Goal: Task Accomplishment & Management: Complete application form

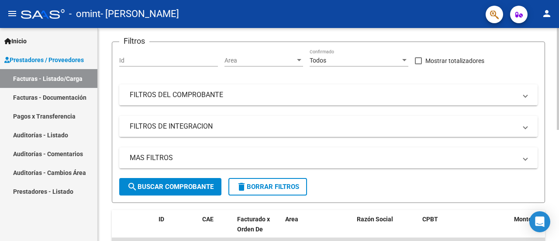
scroll to position [87, 0]
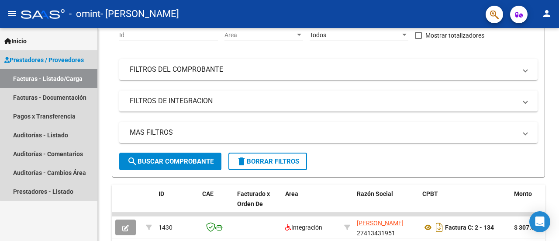
click at [75, 68] on link "Prestadores / Proveedores" at bounding box center [48, 59] width 97 height 19
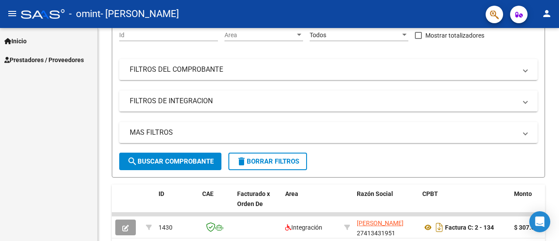
click at [71, 61] on span "Prestadores / Proveedores" at bounding box center [44, 60] width 80 height 10
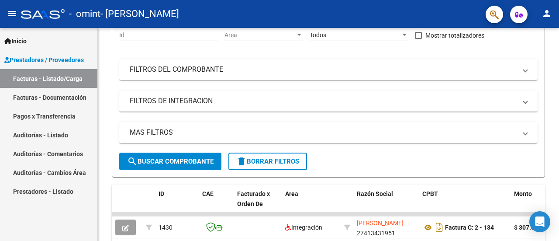
click at [79, 79] on link "Facturas - Listado/Carga" at bounding box center [48, 78] width 97 height 19
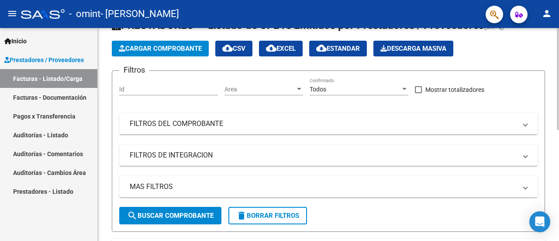
scroll to position [0, 0]
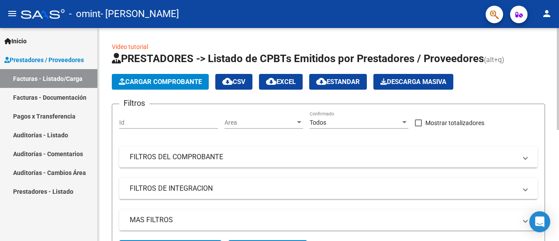
click at [179, 80] on span "Cargar Comprobante" at bounding box center [160, 82] width 83 height 8
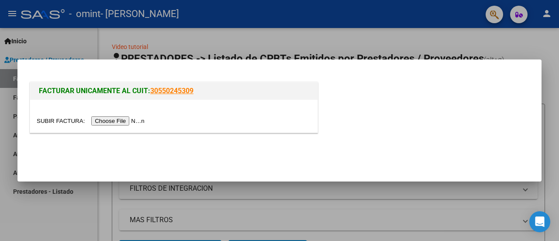
click at [119, 120] on input "file" at bounding box center [92, 120] width 111 height 9
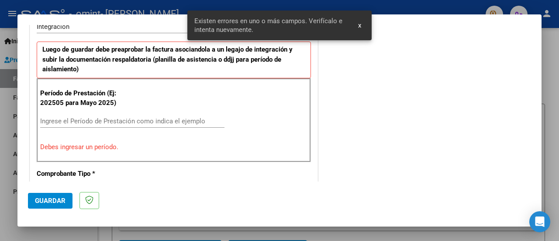
scroll to position [234, 0]
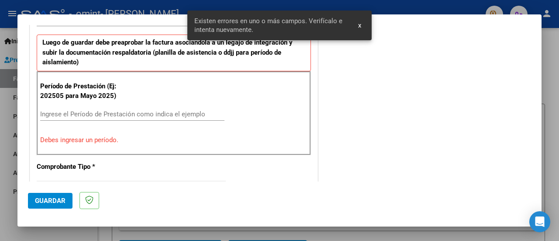
click at [357, 21] on button "x" at bounding box center [359, 25] width 17 height 16
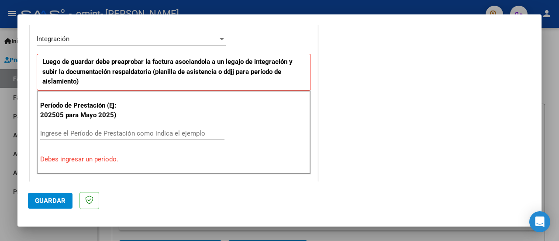
scroll to position [218, 0]
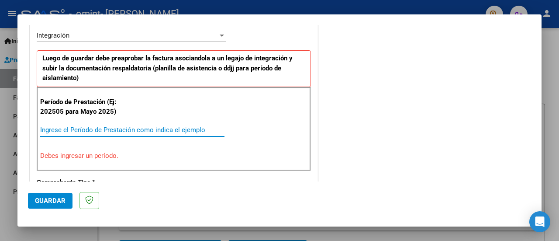
click at [174, 126] on input "Ingrese el Período de Prestación como indica el ejemplo" at bounding box center [132, 130] width 184 height 8
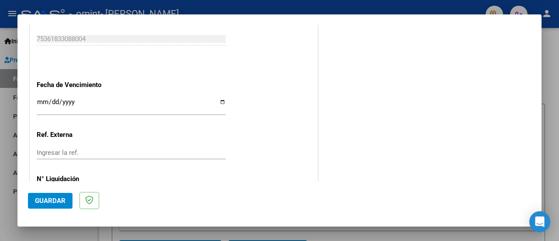
scroll to position [612, 0]
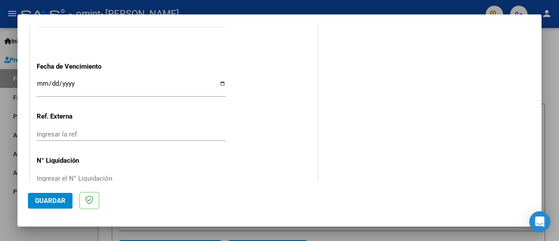
type input "202508"
click at [220, 81] on input "Ingresar la fecha" at bounding box center [131, 87] width 189 height 14
type input "[DATE]"
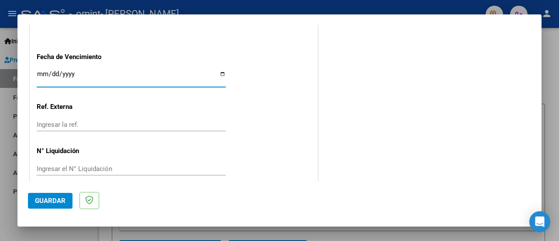
scroll to position [630, 0]
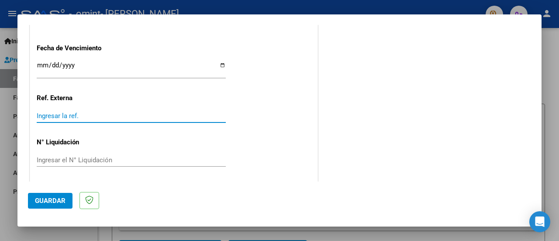
click at [109, 117] on input "Ingresar la ref." at bounding box center [131, 116] width 189 height 8
click at [112, 164] on div "Ingresar el N° Liquidación" at bounding box center [131, 159] width 189 height 13
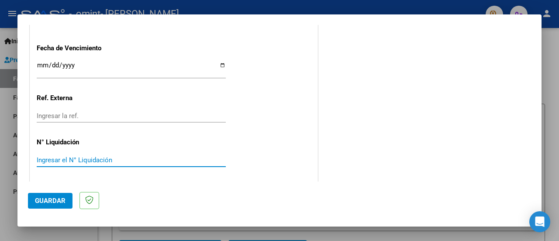
click at [111, 159] on input "Ingresar el N° Liquidación" at bounding box center [131, 160] width 189 height 8
click at [72, 157] on input "Ingresar el N° Liquidación" at bounding box center [131, 160] width 189 height 8
paste input "00000167"
type input "00000167"
click at [60, 197] on span "Guardar" at bounding box center [50, 201] width 31 height 8
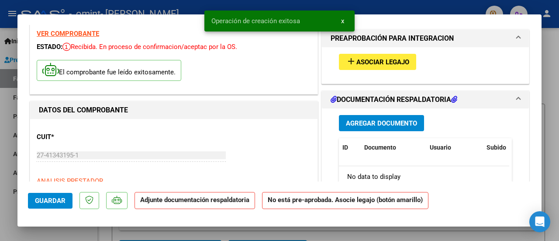
scroll to position [44, 0]
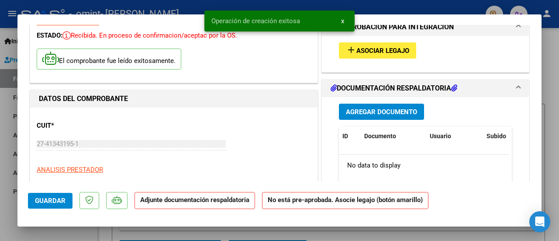
click at [395, 109] on span "Agregar Documento" at bounding box center [381, 112] width 71 height 8
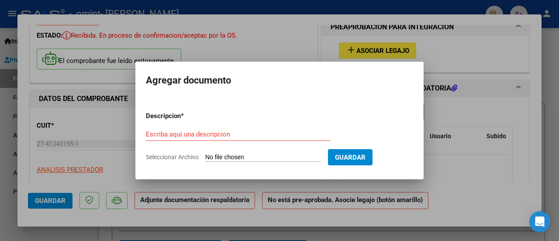
click at [254, 157] on input "Seleccionar Archivo" at bounding box center [263, 157] width 116 height 8
click at [210, 134] on input "Escriba aquí una descripcion" at bounding box center [238, 134] width 184 height 8
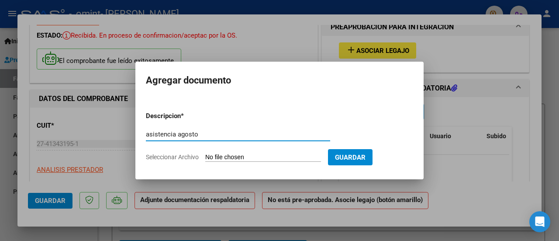
type input "asistencia agosto"
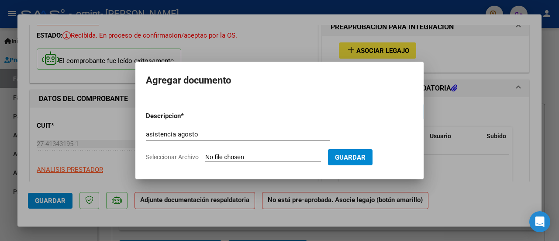
click at [293, 158] on input "Seleccionar Archivo" at bounding box center [263, 157] width 116 height 8
type input "C:\fakepath\[PERSON_NAME] asistencias.pdf"
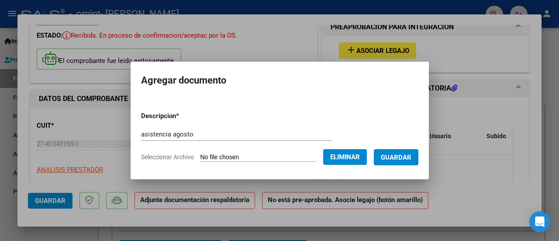
click at [406, 158] on span "Guardar" at bounding box center [396, 157] width 31 height 8
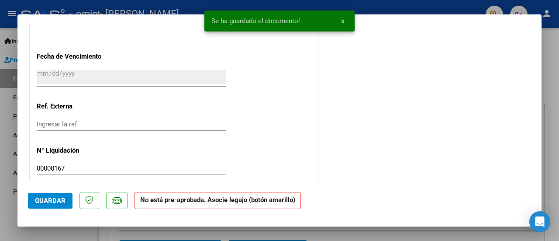
scroll to position [610, 0]
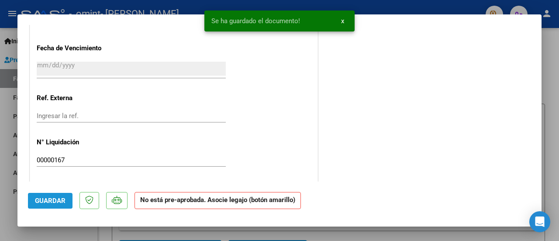
click at [48, 199] on span "Guardar" at bounding box center [50, 201] width 31 height 8
click at [66, 206] on button "Guardar" at bounding box center [50, 201] width 45 height 16
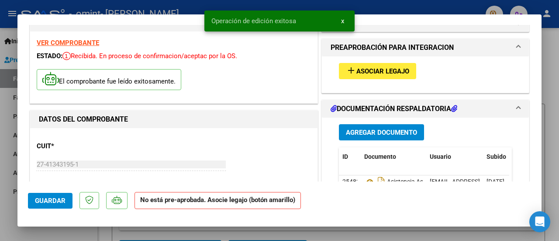
scroll to position [0, 0]
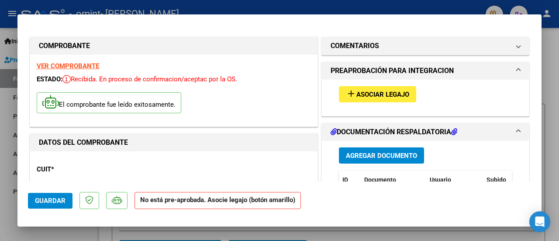
click at [382, 97] on span "Asociar Legajo" at bounding box center [382, 94] width 53 height 8
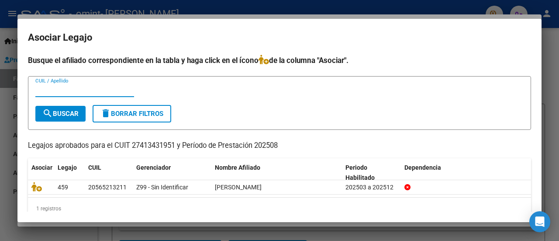
scroll to position [14, 0]
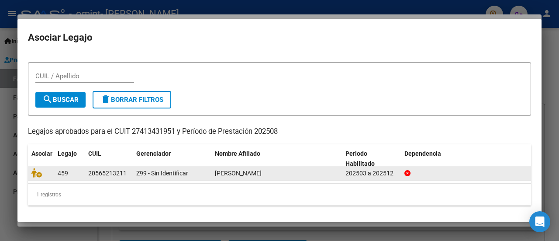
click at [278, 173] on div "[PERSON_NAME]" at bounding box center [277, 173] width 124 height 10
click at [100, 172] on div "20565213211" at bounding box center [107, 173] width 38 height 10
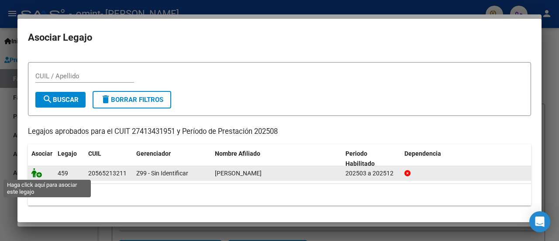
click at [35, 173] on icon at bounding box center [36, 173] width 10 height 10
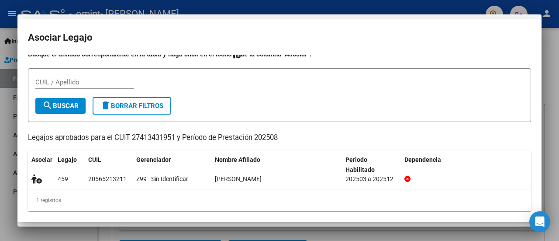
scroll to position [20, 0]
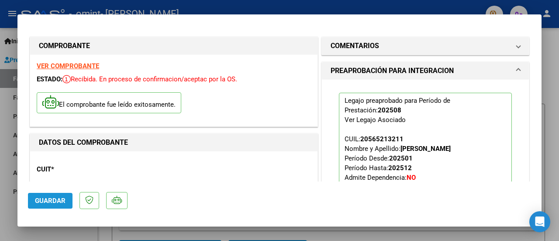
click at [36, 208] on button "Guardar" at bounding box center [50, 201] width 45 height 16
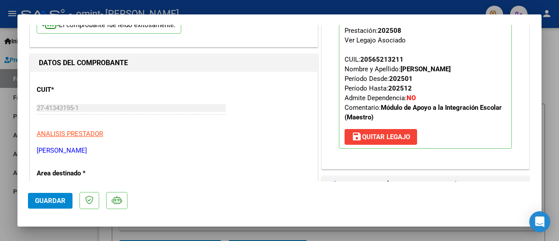
scroll to position [262, 0]
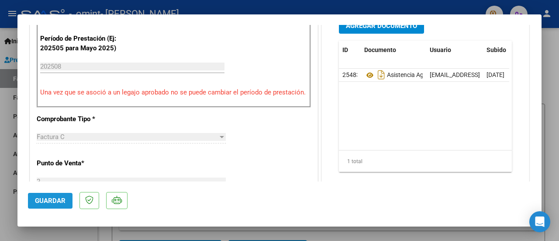
click at [45, 204] on span "Guardar" at bounding box center [50, 201] width 31 height 8
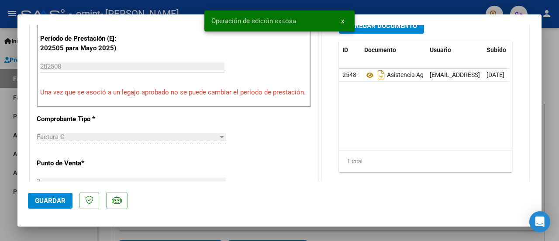
click at [559, 127] on div at bounding box center [279, 120] width 559 height 241
type input "$ 0,00"
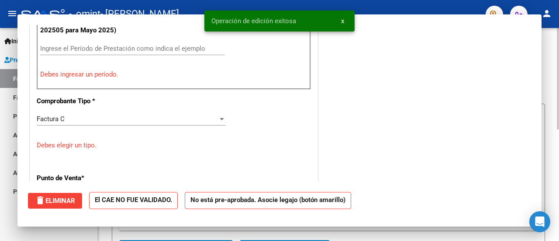
scroll to position [245, 0]
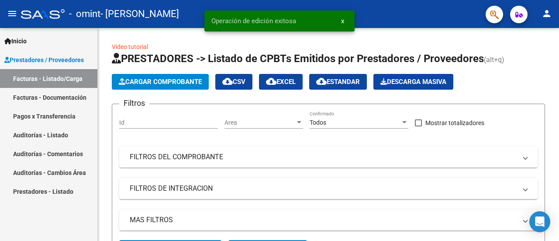
click at [48, 97] on link "Facturas - Documentación" at bounding box center [48, 97] width 97 height 19
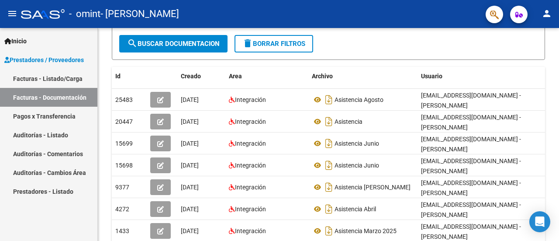
click at [74, 77] on link "Facturas - Listado/Carga" at bounding box center [48, 78] width 97 height 19
